Goal: Information Seeking & Learning: Learn about a topic

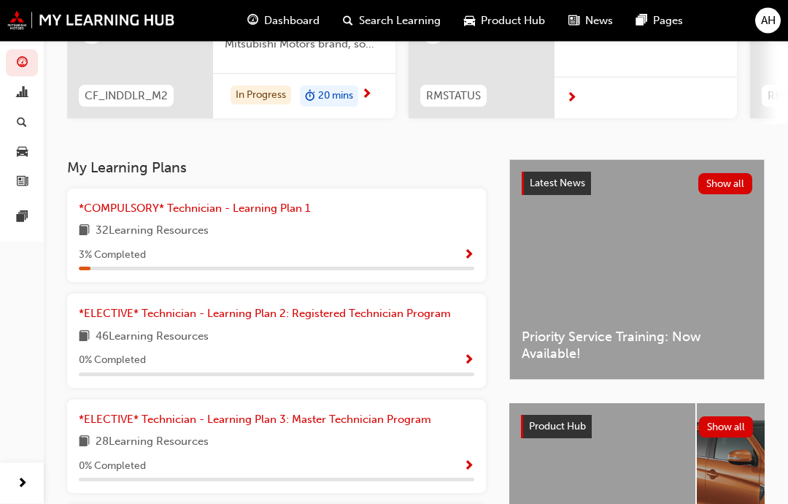
scroll to position [214, 0]
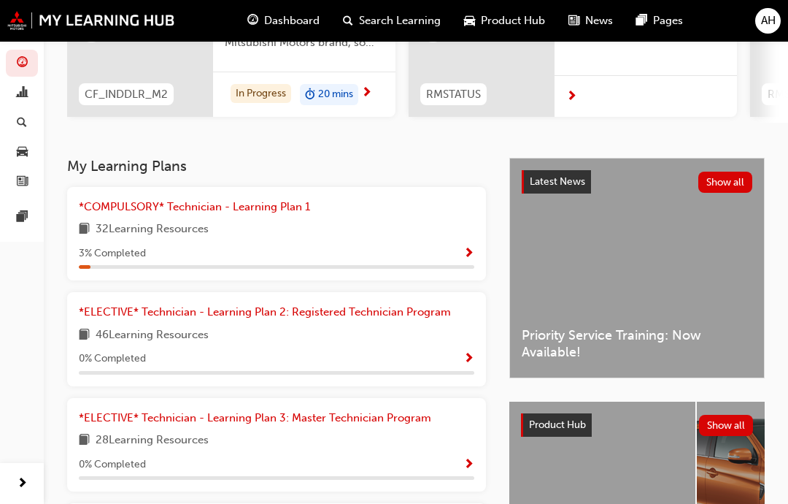
click at [437, 228] on div "32 Learning Resources" at bounding box center [277, 229] width 396 height 18
click at [461, 249] on div "3 % Completed" at bounding box center [277, 254] width 396 height 18
click at [472, 250] on span "Show Progress" at bounding box center [469, 253] width 11 height 13
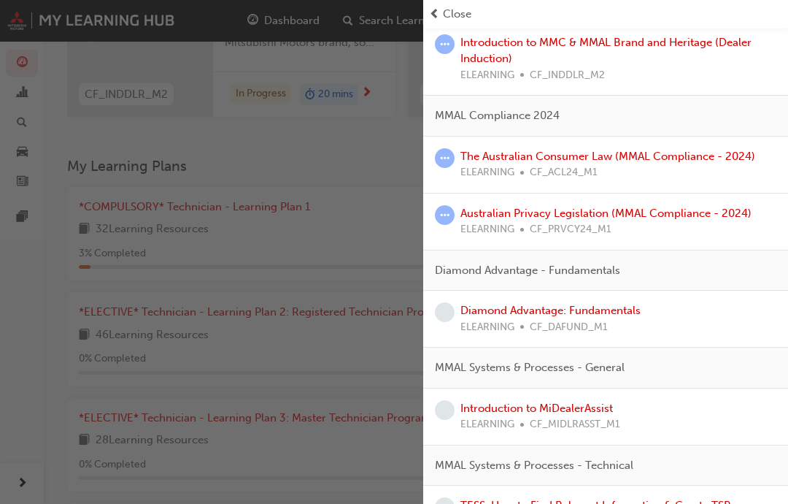
scroll to position [174, 0]
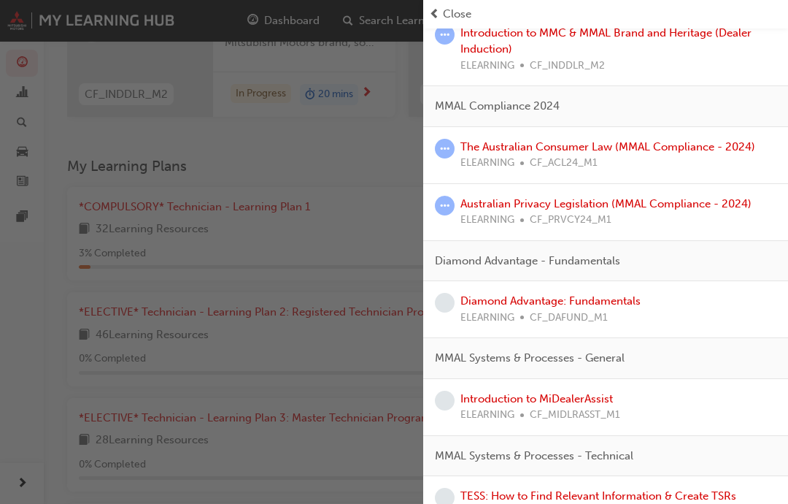
click at [591, 306] on div "Diamond Advantage: Fundamentals ELEARNING CF_DAFUND_M1" at bounding box center [606, 309] width 342 height 33
click at [450, 293] on span "learningRecordVerb_NONE-icon" at bounding box center [445, 303] width 20 height 20
click at [584, 298] on link "Diamond Advantage: Fundamentals" at bounding box center [551, 300] width 180 height 13
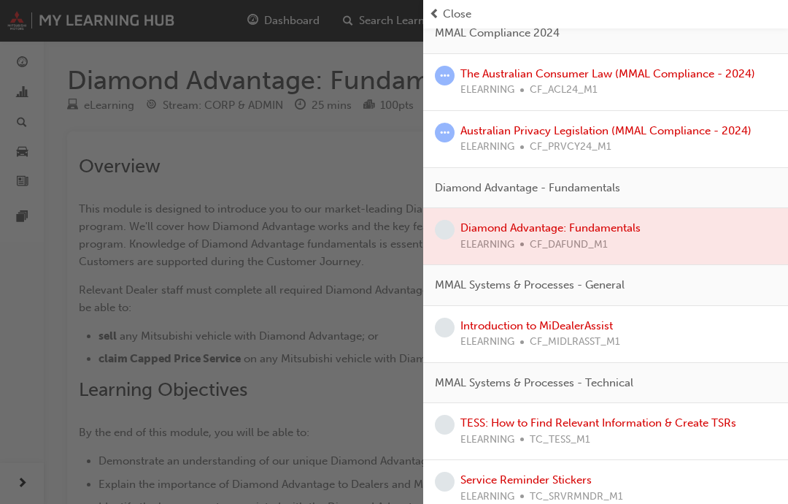
scroll to position [252, 0]
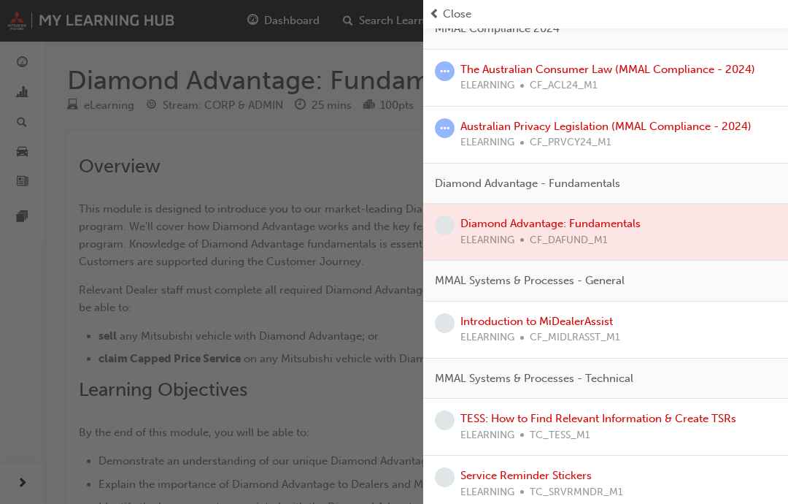
click at [591, 214] on div at bounding box center [605, 232] width 365 height 56
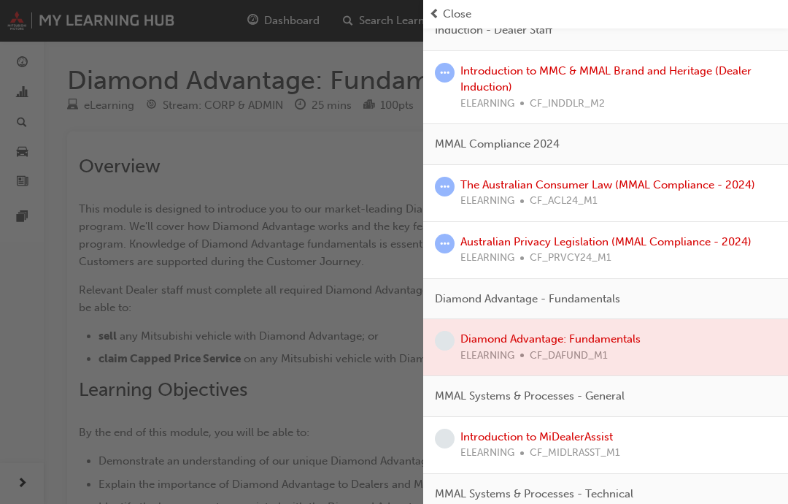
scroll to position [150, 0]
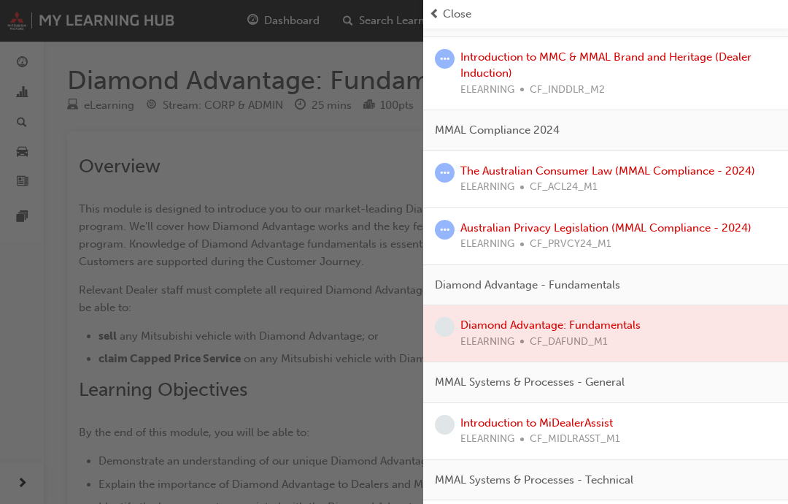
click at [456, 323] on div at bounding box center [605, 333] width 365 height 56
click at [591, 319] on div at bounding box center [605, 333] width 365 height 56
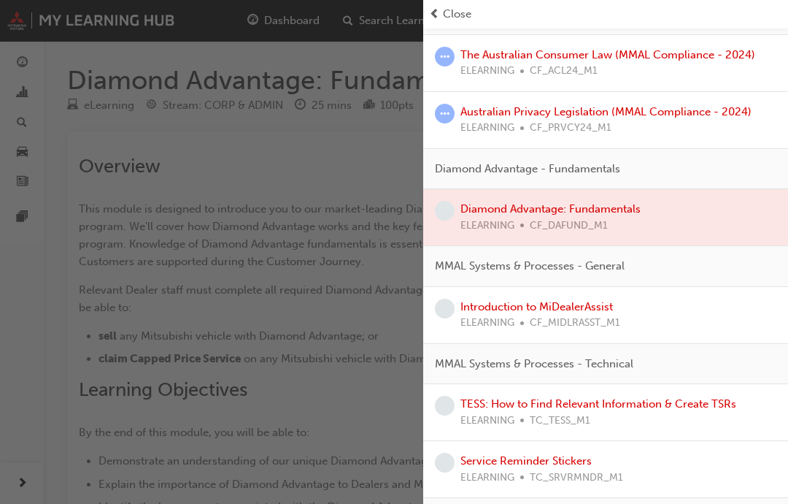
scroll to position [266, 0]
click at [563, 204] on div at bounding box center [605, 218] width 365 height 56
click at [591, 205] on div at bounding box center [605, 218] width 365 height 56
click at [591, 207] on div at bounding box center [605, 218] width 365 height 56
click at [591, 216] on div at bounding box center [605, 218] width 365 height 56
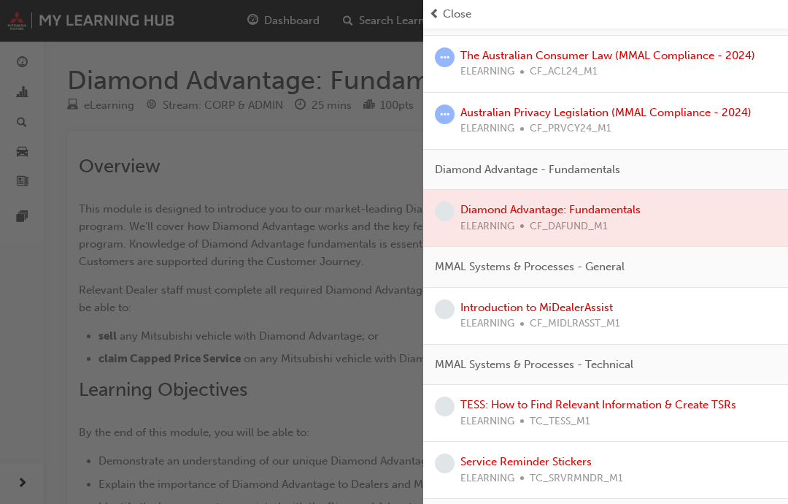
click at [591, 210] on div at bounding box center [605, 218] width 365 height 56
click at [591, 207] on div at bounding box center [605, 218] width 365 height 56
click at [568, 210] on div at bounding box center [605, 218] width 365 height 56
click at [591, 212] on div at bounding box center [605, 218] width 365 height 56
click at [223, 272] on div "button" at bounding box center [211, 252] width 423 height 504
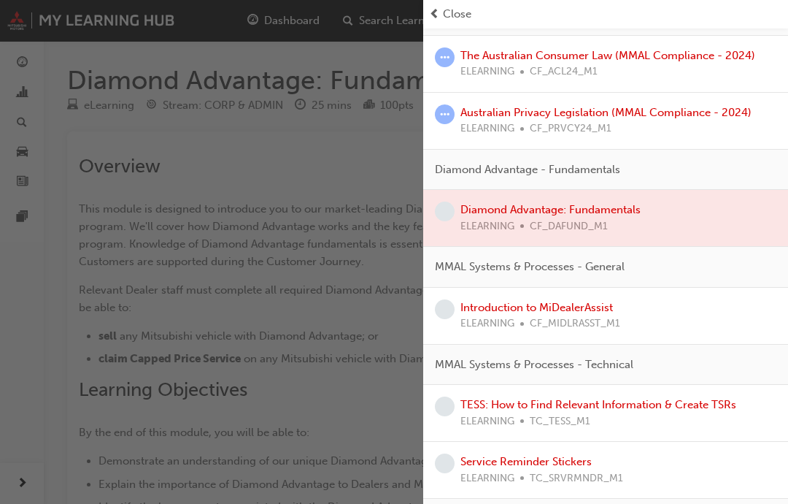
click at [443, 14] on span "Close" at bounding box center [457, 14] width 28 height 17
click at [443, 3] on div "Close" at bounding box center [605, 14] width 365 height 28
click at [444, 11] on span "Close" at bounding box center [457, 14] width 28 height 17
click at [439, 9] on span "prev-icon" at bounding box center [434, 14] width 11 height 17
click at [436, 12] on span "prev-icon" at bounding box center [434, 14] width 11 height 17
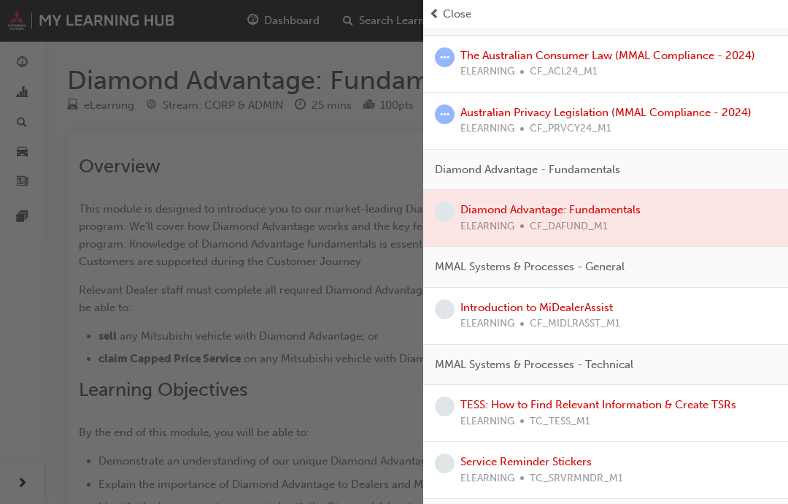
click at [435, 11] on span "prev-icon" at bounding box center [434, 14] width 11 height 17
click at [441, 2] on div "Close" at bounding box center [605, 14] width 365 height 28
click at [166, 103] on div "button" at bounding box center [211, 252] width 423 height 504
click at [165, 99] on div "button" at bounding box center [211, 252] width 423 height 504
click at [164, 99] on div "button" at bounding box center [211, 252] width 423 height 504
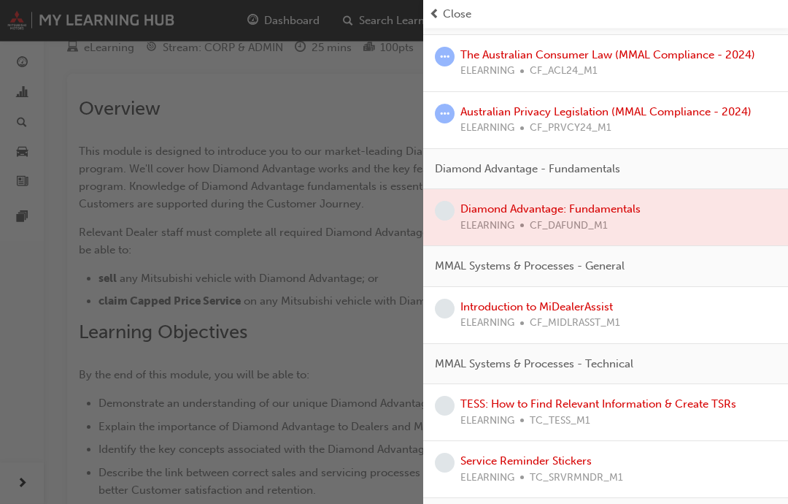
scroll to position [0, 0]
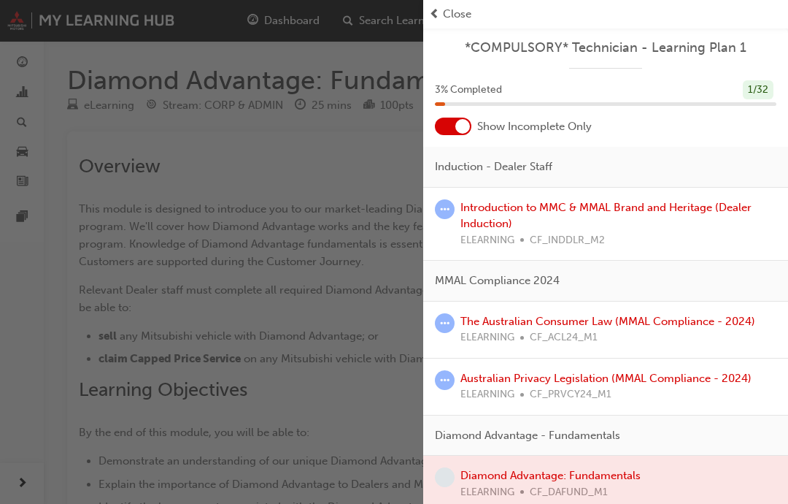
click at [452, 12] on span "Close" at bounding box center [457, 14] width 28 height 17
click at [453, 121] on div at bounding box center [453, 127] width 37 height 18
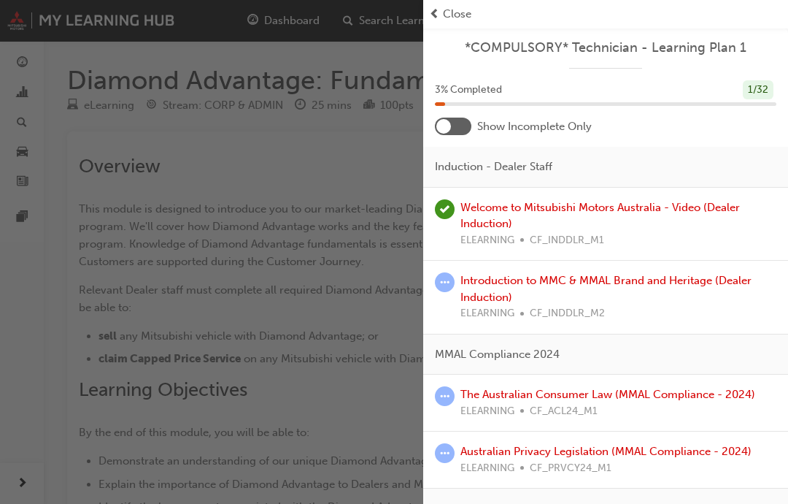
click at [452, 120] on div at bounding box center [453, 127] width 37 height 18
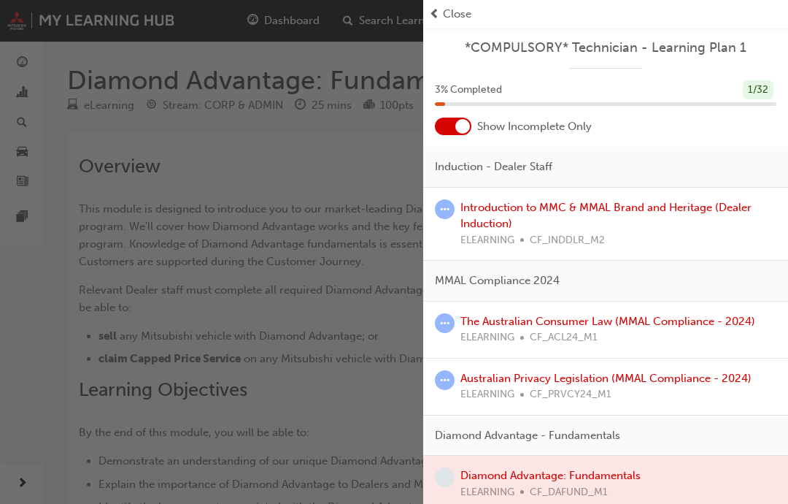
click at [477, 211] on link "Introduction to MMC & MMAL Brand and Heritage (Dealer Induction)" at bounding box center [606, 216] width 291 height 30
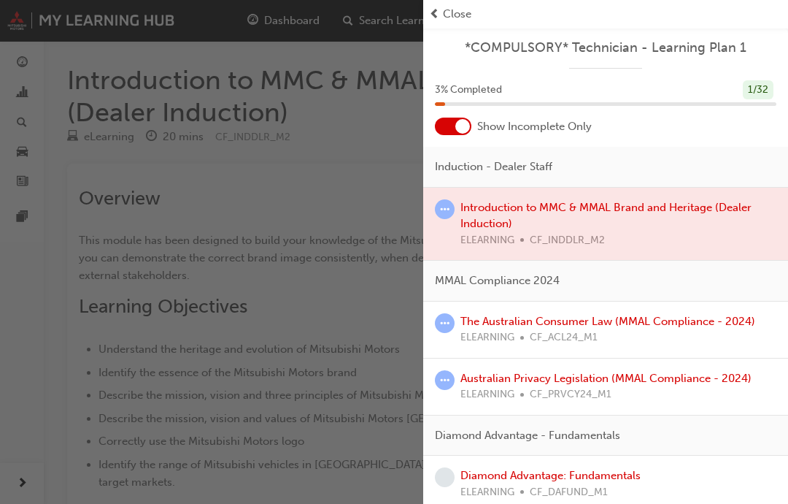
click at [450, 12] on span "Close" at bounding box center [457, 14] width 28 height 17
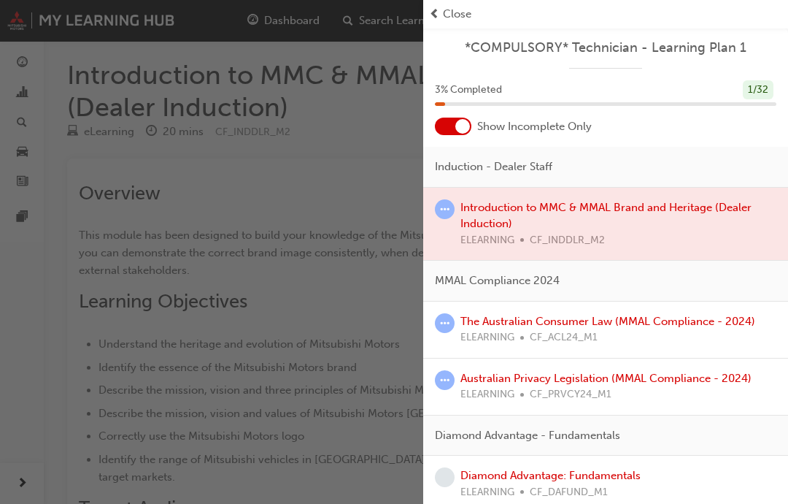
click at [441, 16] on div "Close" at bounding box center [605, 14] width 353 height 17
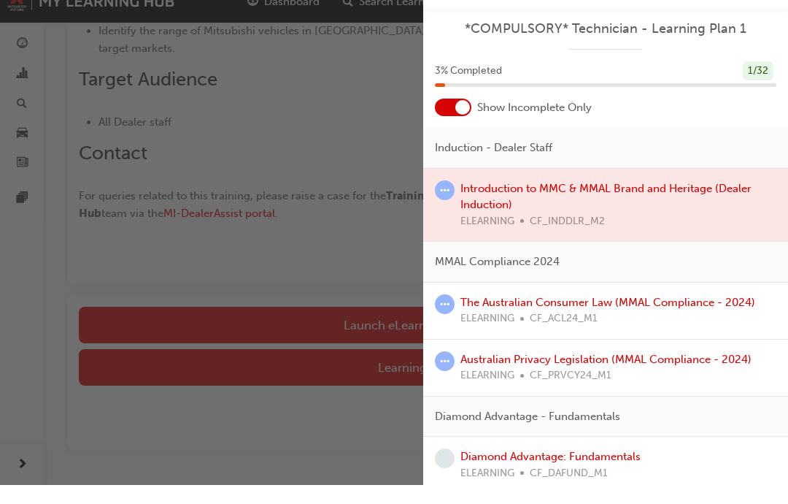
scroll to position [473, 0]
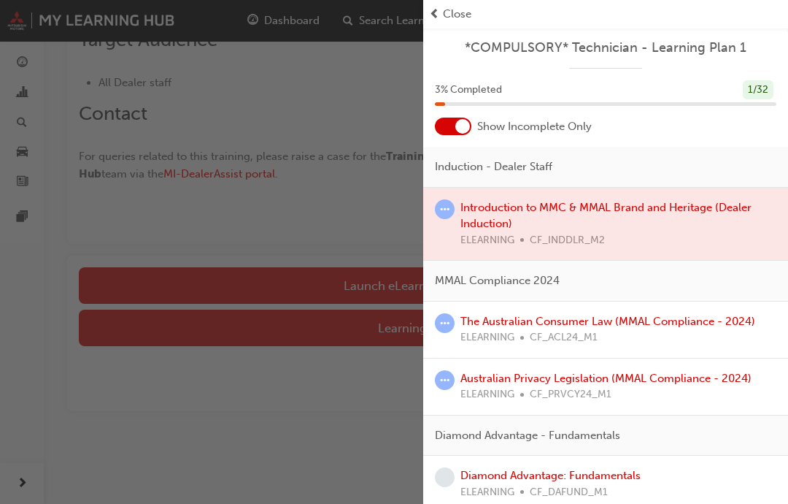
click at [334, 277] on div "button" at bounding box center [211, 252] width 423 height 504
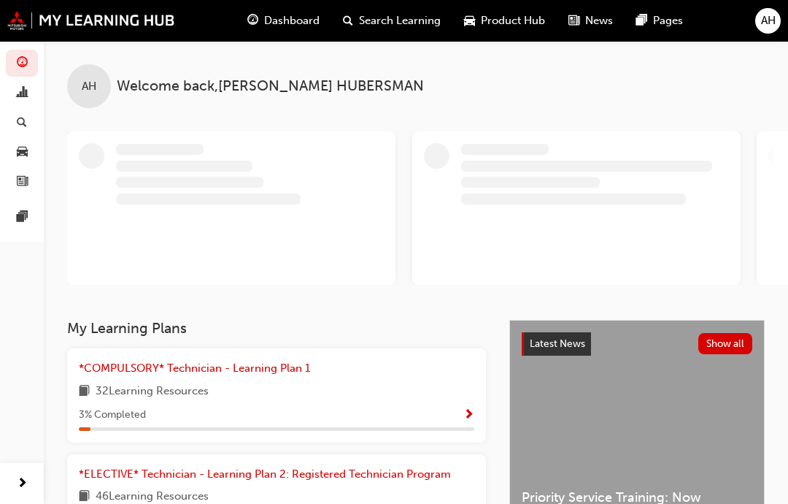
scroll to position [3, 0]
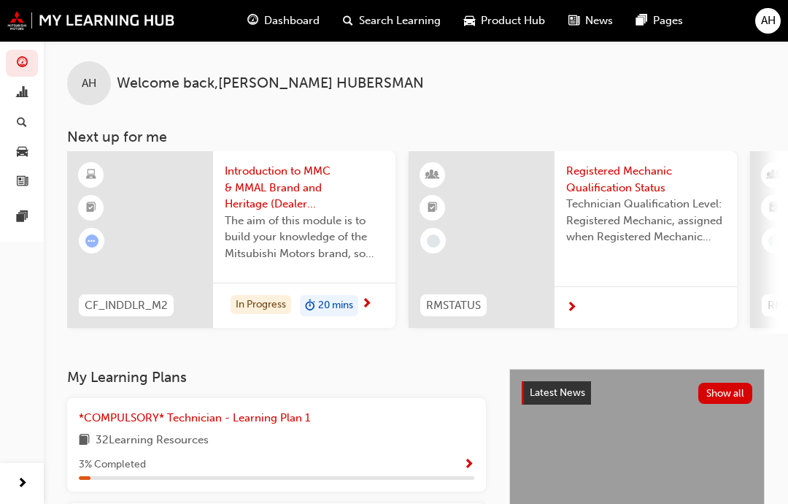
click at [154, 415] on span "*COMPULSORY* Technician - Learning Plan 1" at bounding box center [194, 417] width 231 height 13
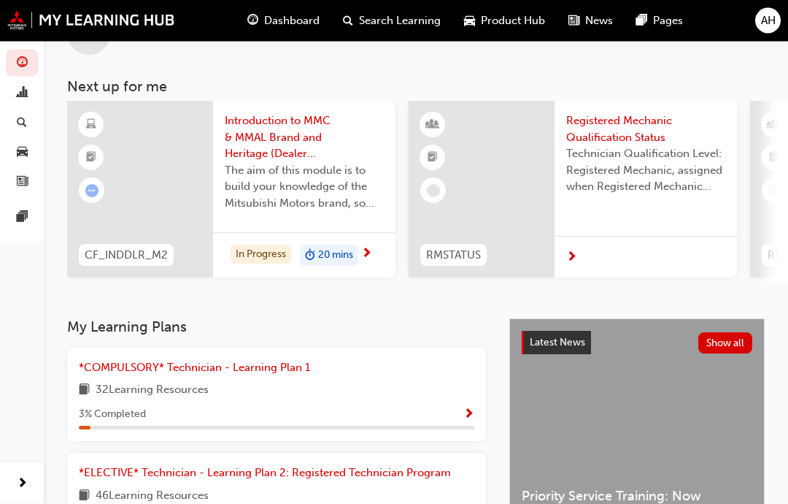
scroll to position [54, 0]
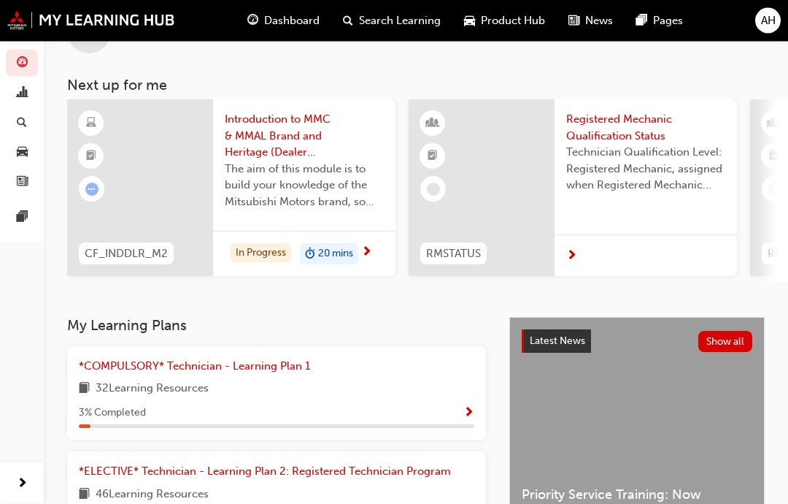
click at [147, 212] on div at bounding box center [140, 188] width 146 height 177
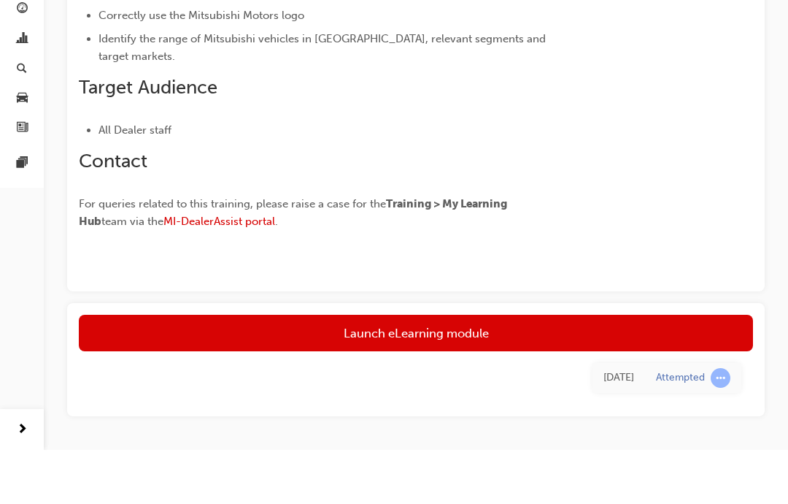
scroll to position [430, 0]
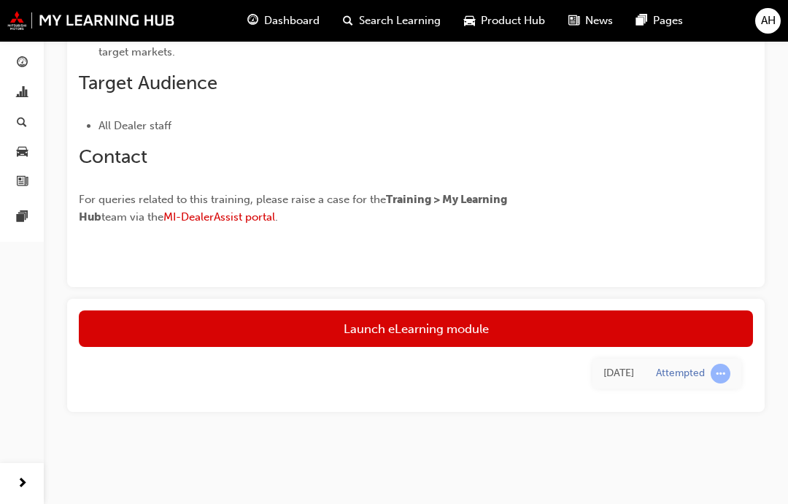
click at [694, 313] on link "Launch eLearning module" at bounding box center [416, 328] width 675 height 37
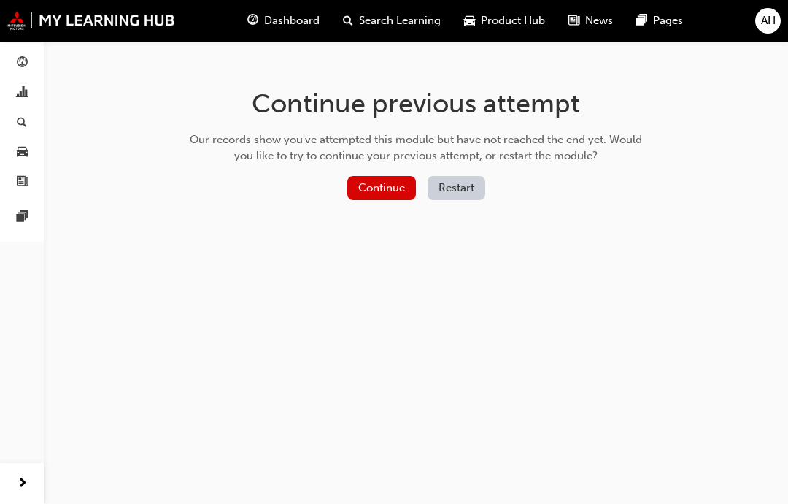
click at [385, 188] on button "Continue" at bounding box center [382, 188] width 69 height 24
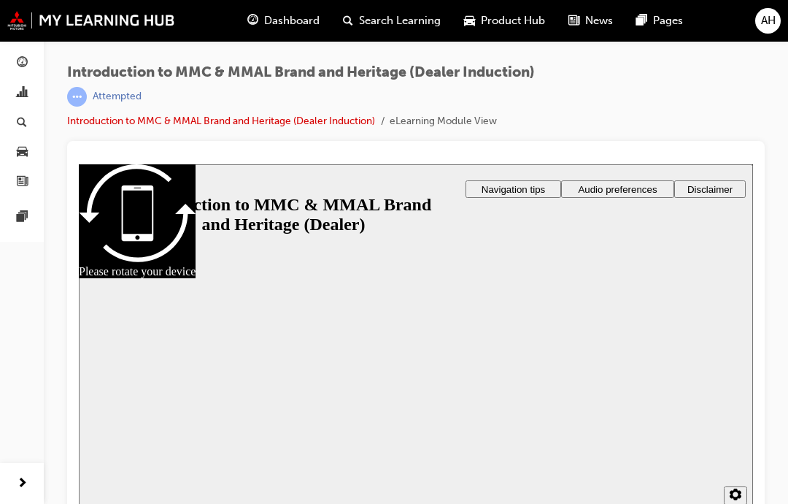
scroll to position [16, 0]
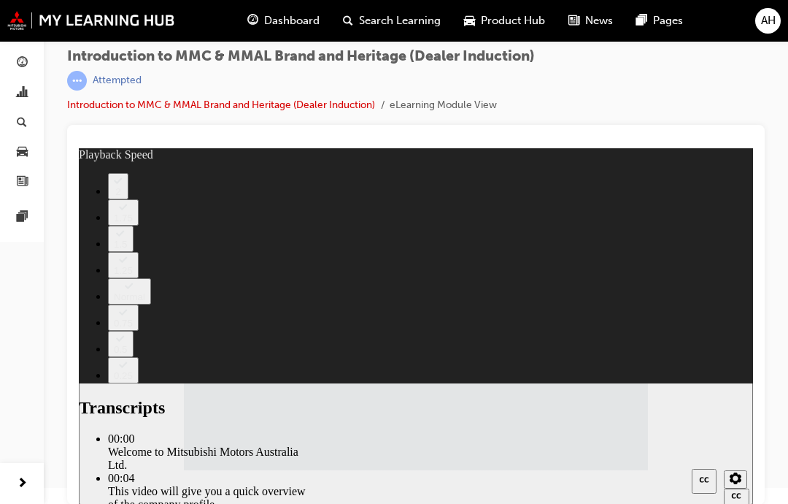
type input "1"
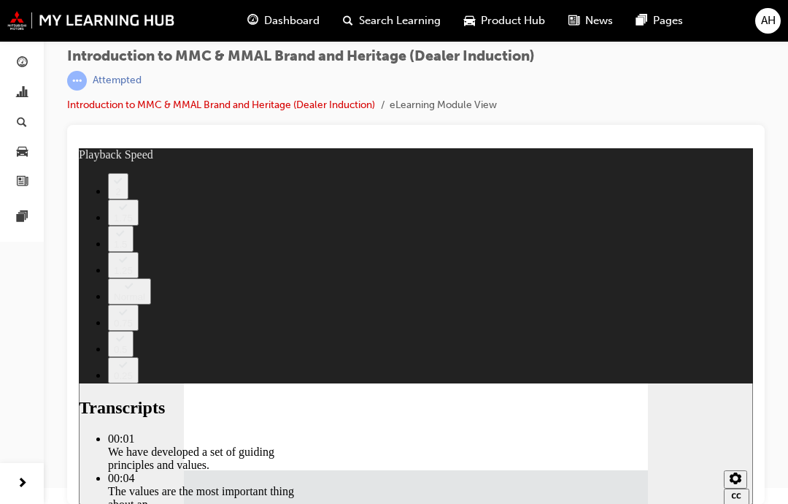
type input "0"
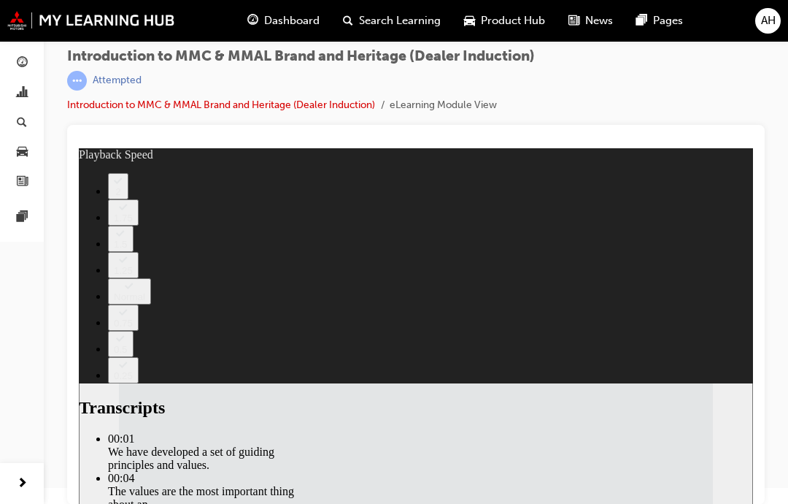
scroll to position [0, 0]
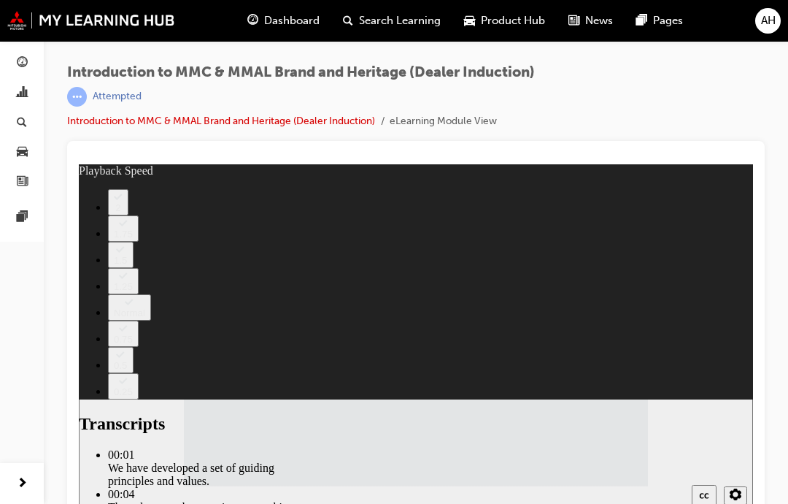
type input "120"
click at [454, 126] on li "eLearning Module View" at bounding box center [443, 121] width 107 height 17
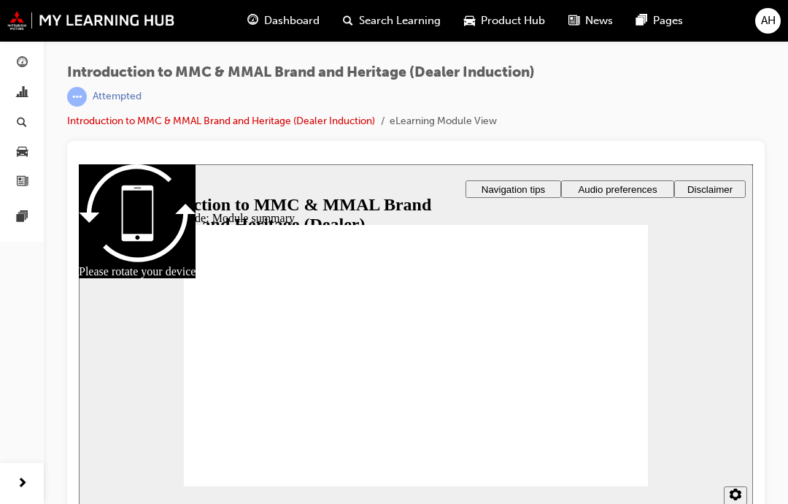
checkbox input "true"
checkbox input "false"
checkbox input "true"
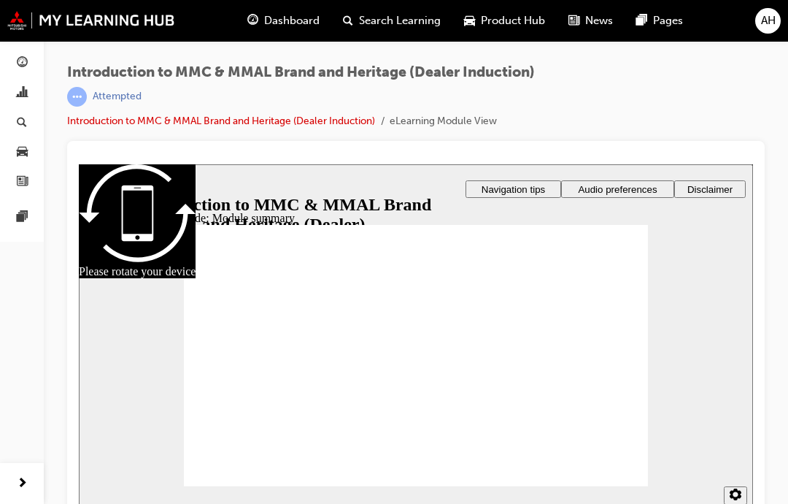
checkbox input "true"
radio input "true"
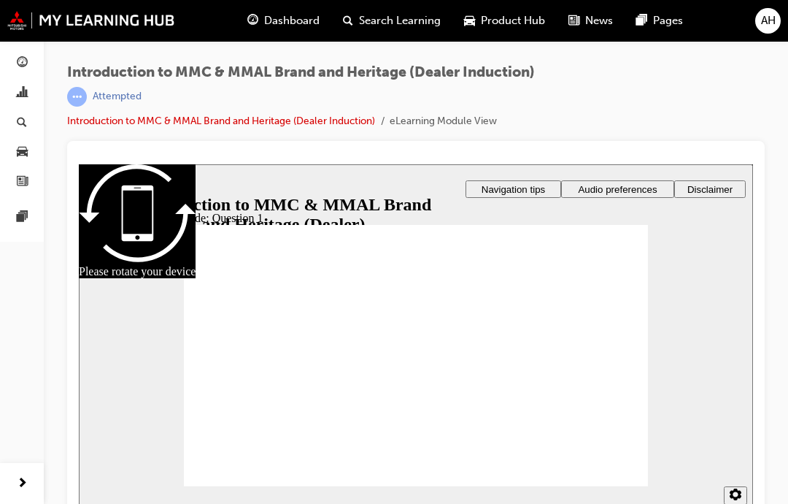
radio input "true"
